Goal: Information Seeking & Learning: Check status

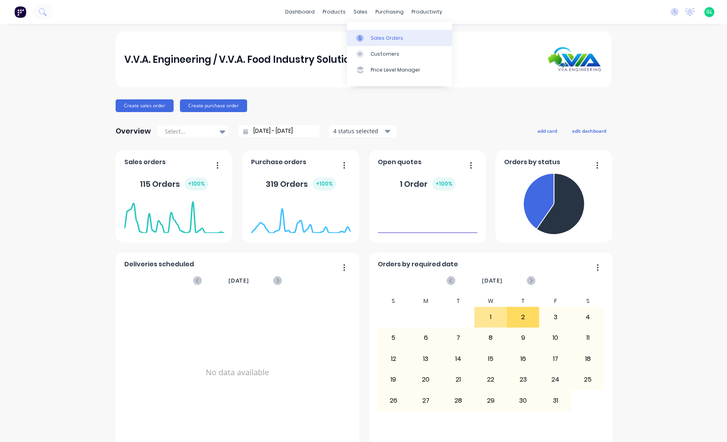
click at [376, 39] on div "Sales Orders" at bounding box center [387, 38] width 33 height 7
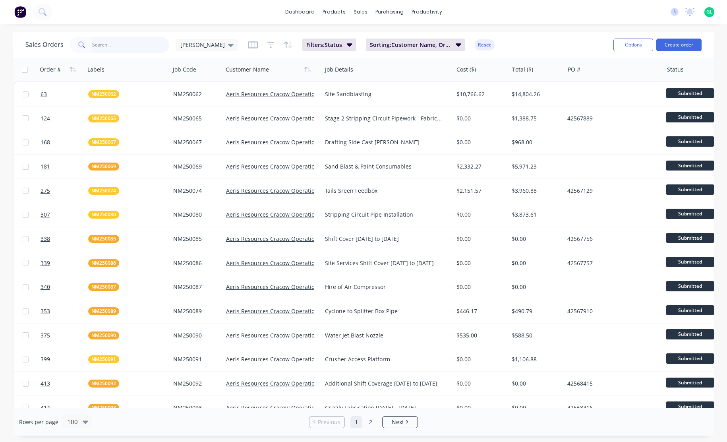
click at [107, 46] on input "text" at bounding box center [131, 45] width 78 height 16
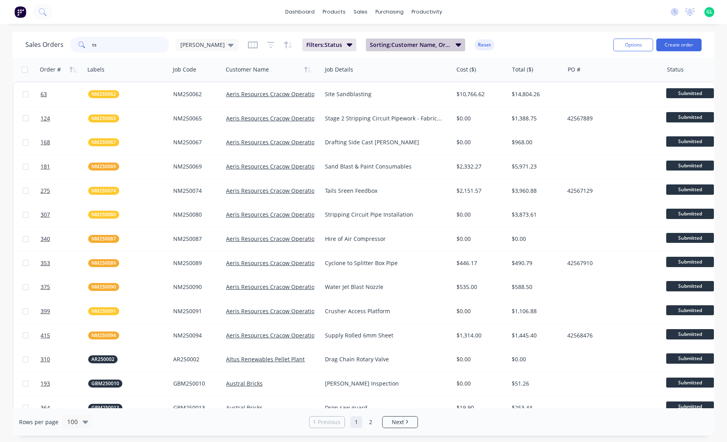
type input "ts"
click at [456, 42] on icon "button" at bounding box center [459, 44] width 6 height 9
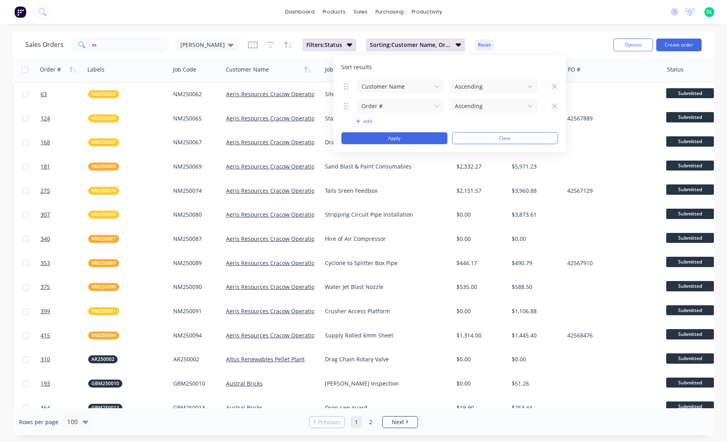
click at [358, 30] on div "dashboard products sales purchasing productivity dashboard products Product Cat…" at bounding box center [363, 221] width 727 height 442
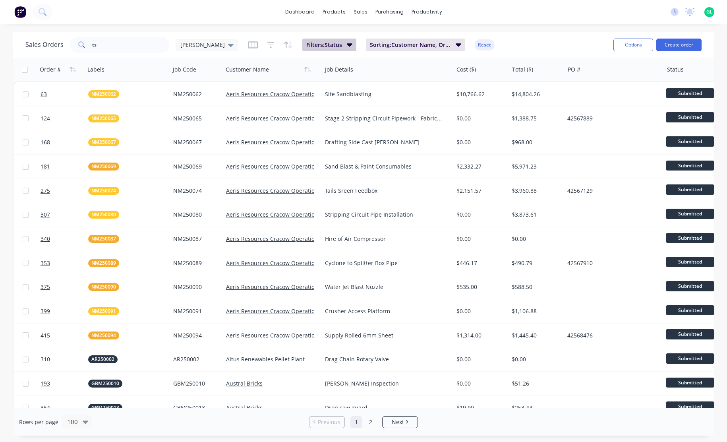
click at [347, 44] on icon "button" at bounding box center [350, 44] width 6 height 3
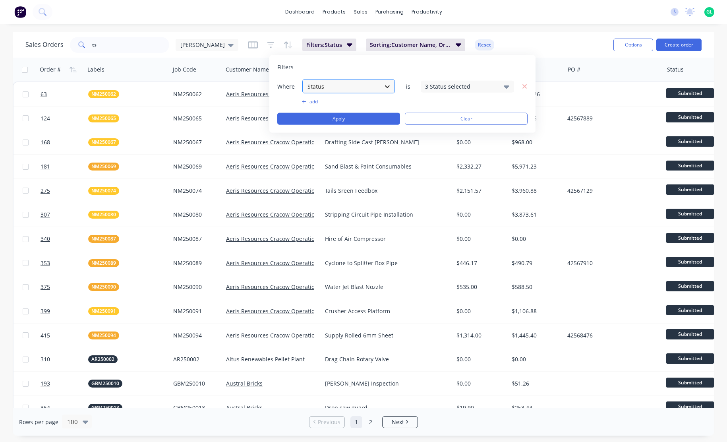
click at [390, 85] on icon at bounding box center [388, 86] width 8 height 8
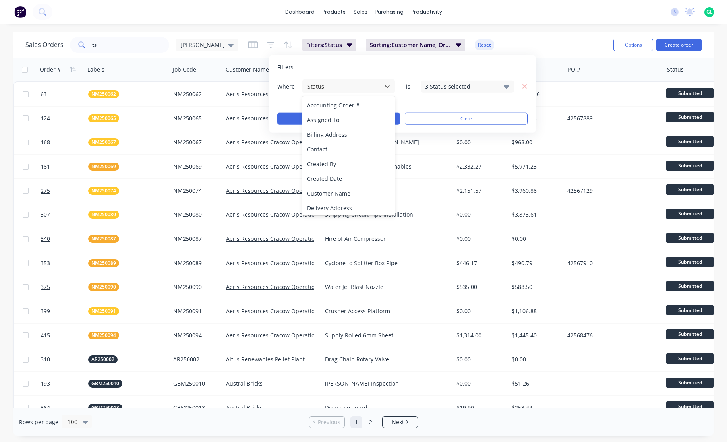
click at [406, 63] on div "Filters" at bounding box center [402, 67] width 250 height 8
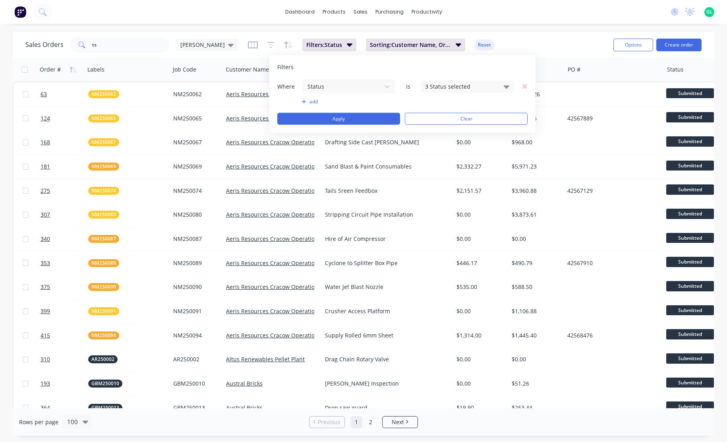
click at [508, 85] on div "3 Status selected" at bounding box center [467, 86] width 93 height 12
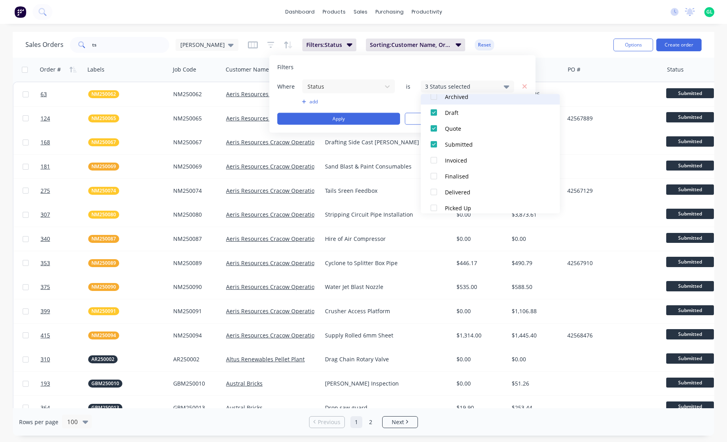
scroll to position [56, 0]
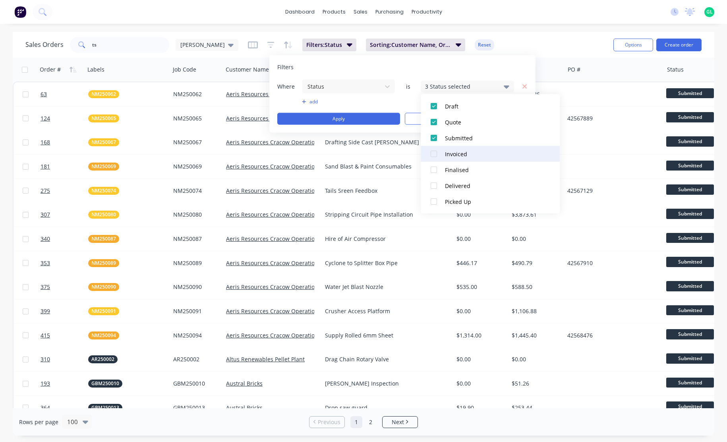
click at [432, 152] on div at bounding box center [434, 154] width 16 height 16
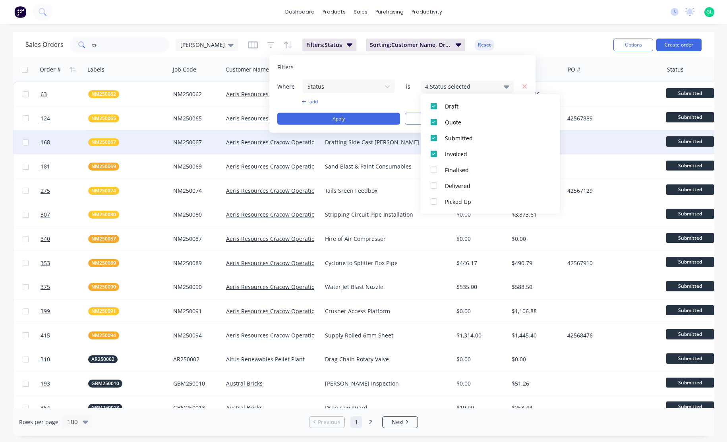
click at [421, 146] on button "Invoiced" at bounding box center [490, 154] width 139 height 16
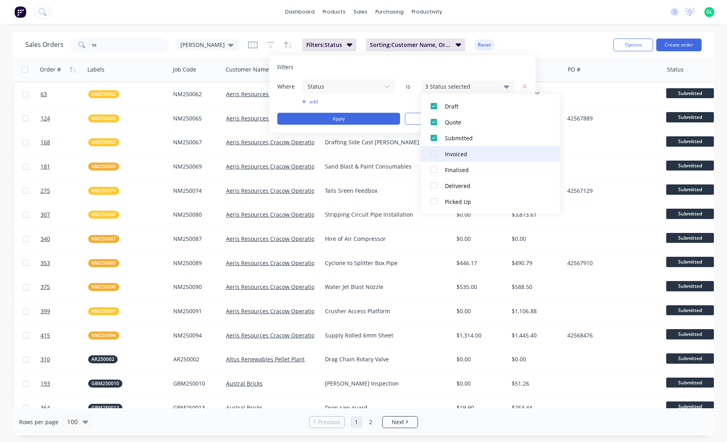
click at [432, 155] on div at bounding box center [434, 154] width 16 height 16
click at [114, 39] on input "ts" at bounding box center [131, 45] width 78 height 16
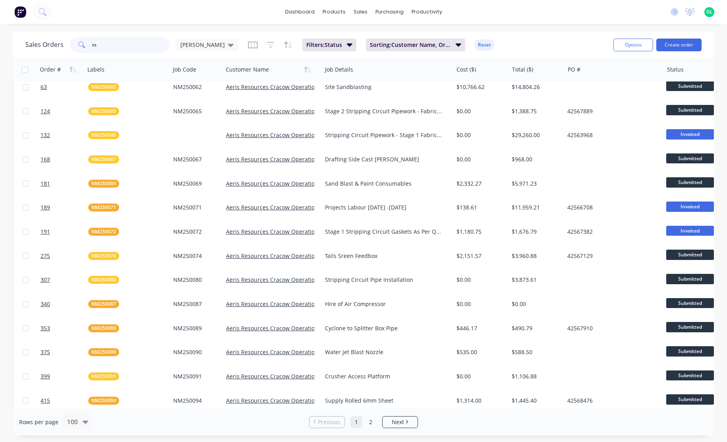
scroll to position [0, 0]
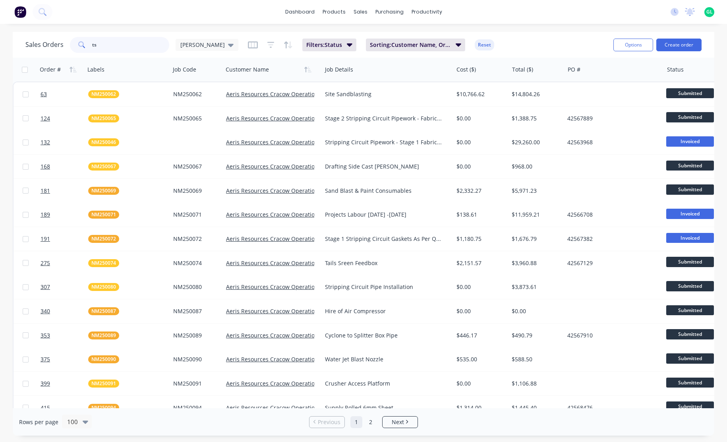
click at [101, 43] on input "ts" at bounding box center [131, 45] width 78 height 16
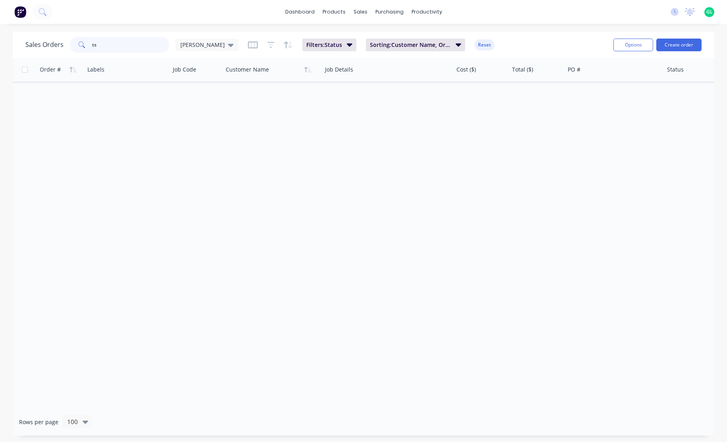
type input "t"
type input "TSR"
click at [456, 43] on icon "button" at bounding box center [459, 44] width 6 height 9
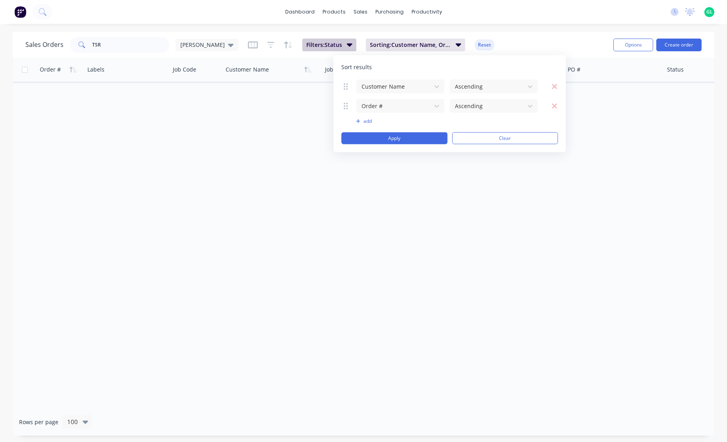
click at [321, 44] on button "Filters: Status" at bounding box center [329, 45] width 54 height 13
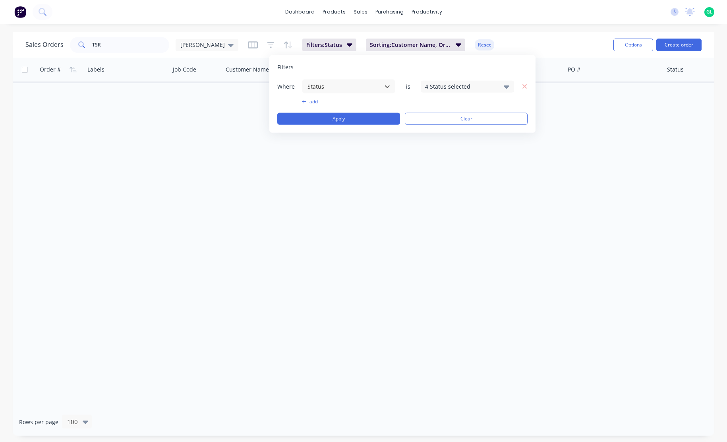
click at [507, 85] on icon at bounding box center [507, 86] width 6 height 9
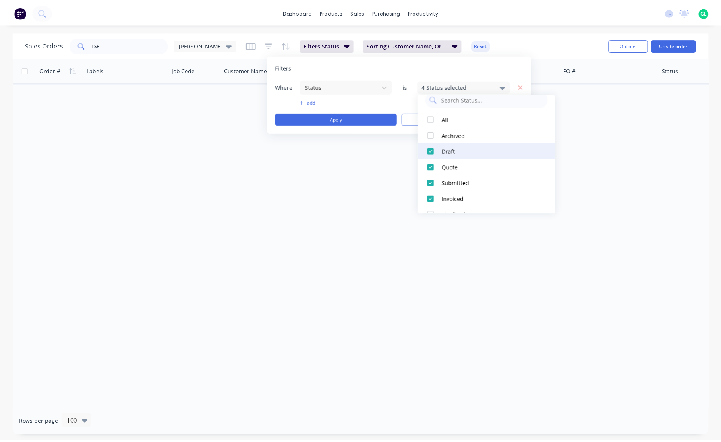
scroll to position [40, 0]
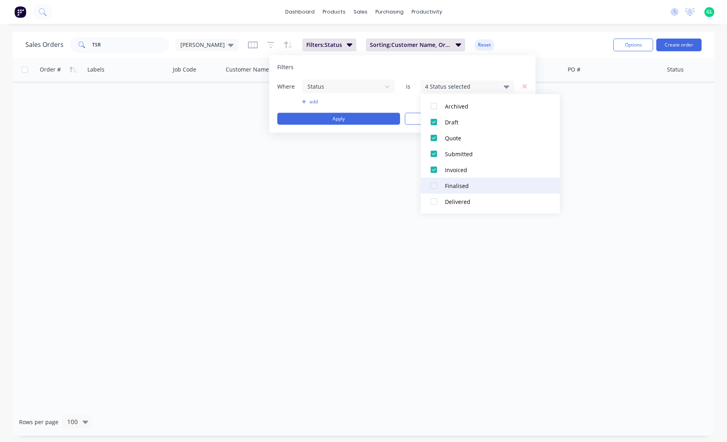
click at [435, 186] on div at bounding box center [434, 186] width 16 height 16
click at [338, 171] on div "Order # Labels Job Code Customer Name Job Details Cost ($) Total ($) PO # Statu…" at bounding box center [364, 233] width 702 height 351
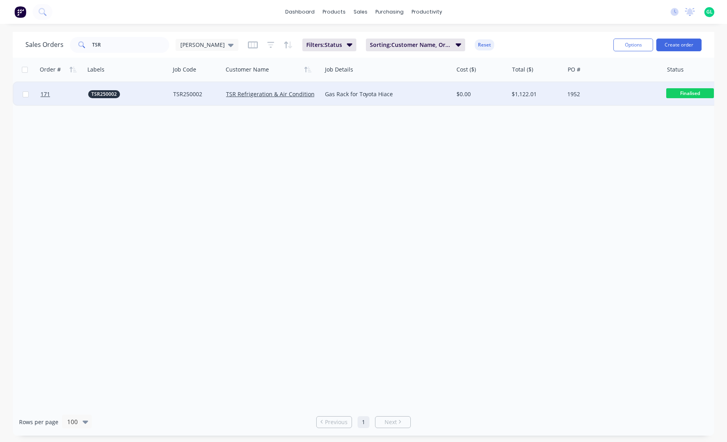
click at [675, 95] on span "Finalised" at bounding box center [691, 93] width 48 height 10
click at [483, 131] on div "Order # Labels Job Code Customer Name Job Details Cost ($) Total ($) PO # Statu…" at bounding box center [364, 233] width 702 height 351
click at [637, 97] on div "1952" at bounding box center [612, 94] width 88 height 8
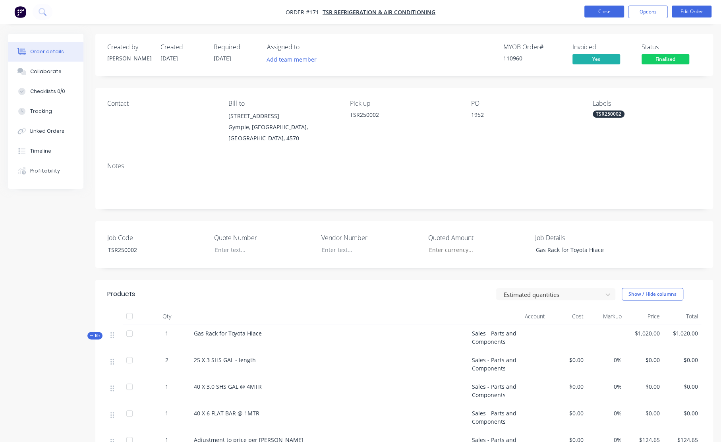
click at [607, 10] on button "Close" at bounding box center [605, 12] width 40 height 12
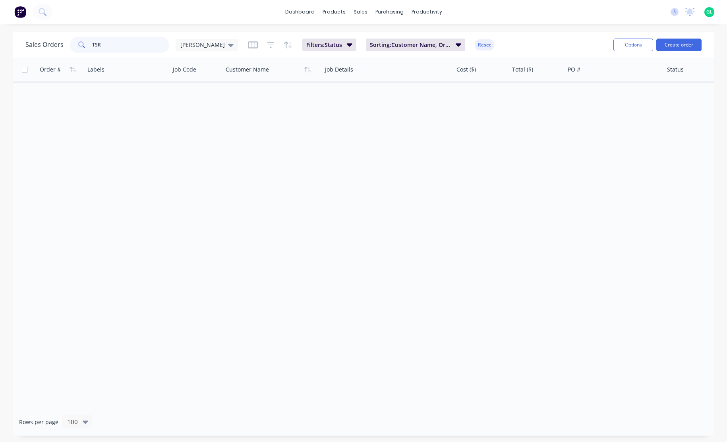
click at [110, 45] on input "TSR" at bounding box center [131, 45] width 78 height 16
type input "T"
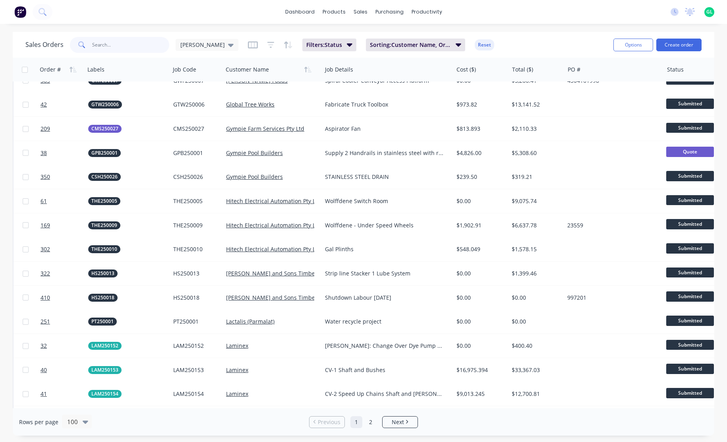
scroll to position [795, 0]
